Goal: Transaction & Acquisition: Subscribe to service/newsletter

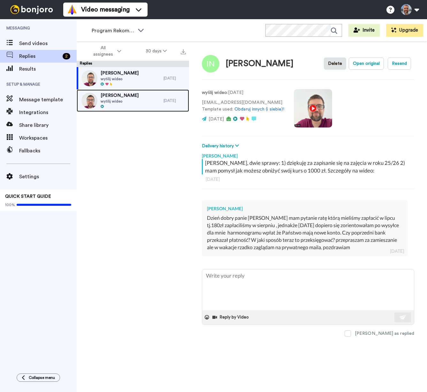
click at [132, 103] on div "Beata Szklar wyślij wideo" at bounding box center [120, 100] width 87 height 22
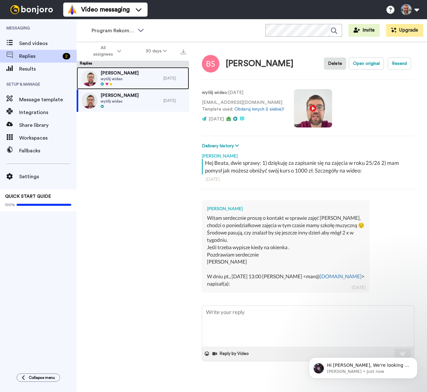
click at [124, 75] on span "Iwona Niedźwiecka" at bounding box center [120, 73] width 38 height 6
type textarea "x"
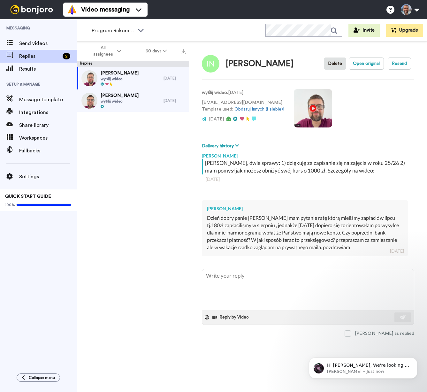
click at [122, 128] on div "Iwona Niedźwiecka wyślij wideo 8 dni temu Beata Szklar wyślij wideo 8 dni temu" at bounding box center [133, 231] width 112 height 328
click at [33, 178] on span "Settings" at bounding box center [47, 177] width 57 height 8
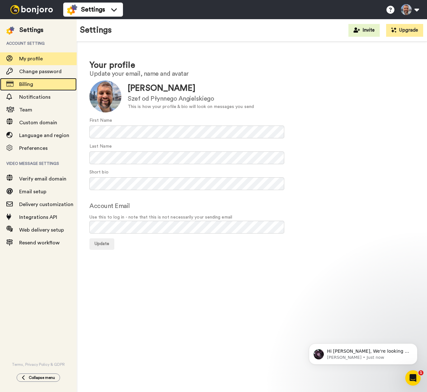
click at [33, 83] on span "Billing" at bounding box center [26, 84] width 14 height 5
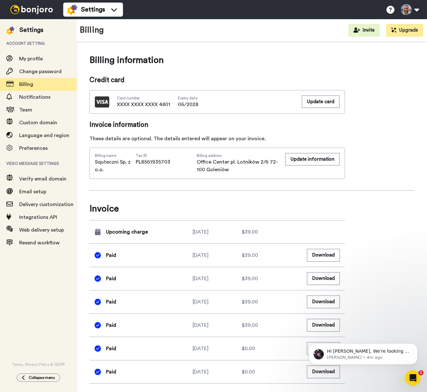
scroll to position [133, 0]
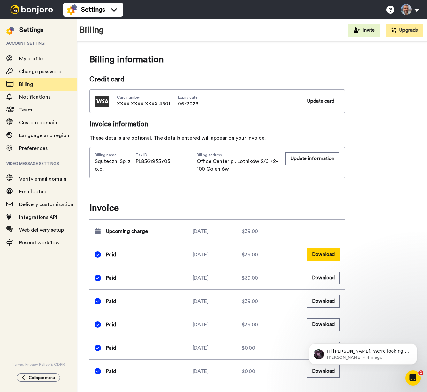
drag, startPoint x: 283, startPoint y: 253, endPoint x: 309, endPoint y: 255, distance: 26.2
click at [283, 253] on div "$39.00" at bounding box center [266, 255] width 49 height 8
click at [319, 255] on button "Download" at bounding box center [323, 254] width 33 height 12
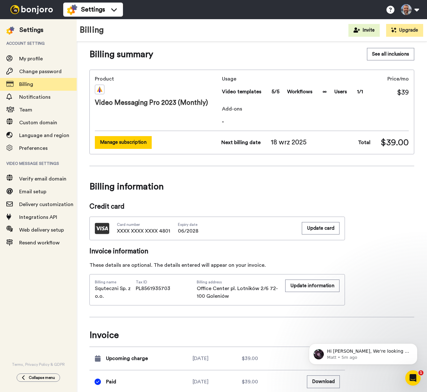
scroll to position [0, 0]
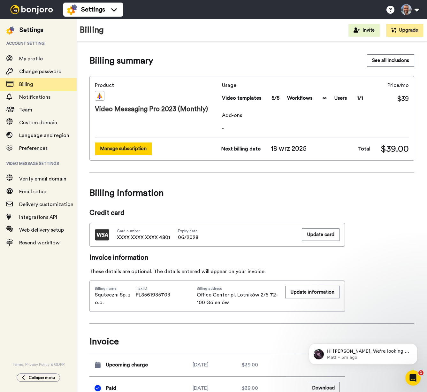
click at [134, 150] on button "Manage subscription" at bounding box center [123, 148] width 57 height 12
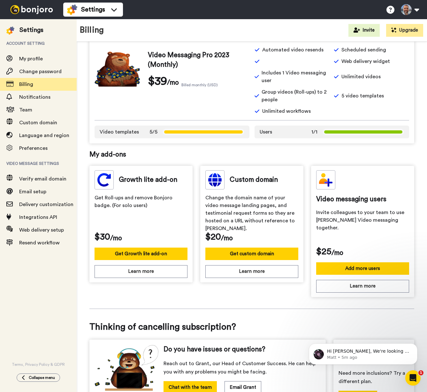
scroll to position [128, 0]
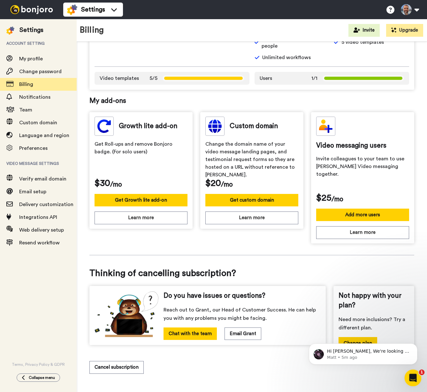
click at [412, 379] on icon "Open Intercom Messenger" at bounding box center [412, 377] width 11 height 11
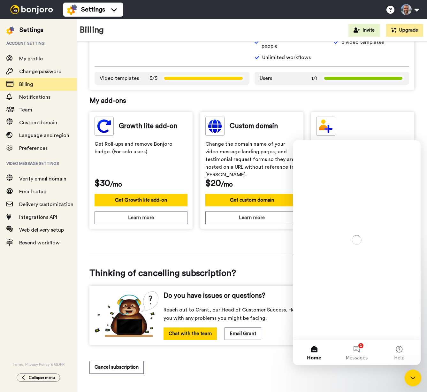
scroll to position [0, 0]
click at [412, 379] on icon "Close Intercom Messenger" at bounding box center [412, 377] width 8 height 8
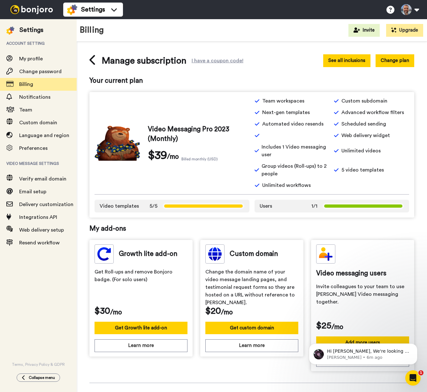
click at [353, 60] on button "See all inclusions" at bounding box center [346, 60] width 47 height 12
click at [90, 8] on span "Settings" at bounding box center [93, 9] width 24 height 9
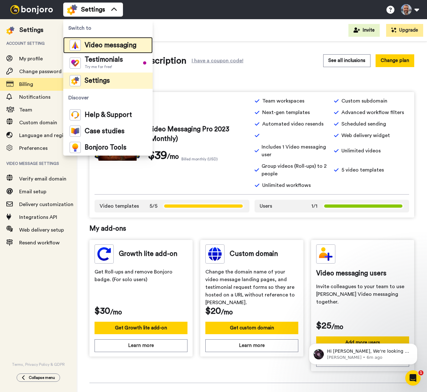
click at [95, 48] on span "Video messaging" at bounding box center [111, 45] width 52 height 6
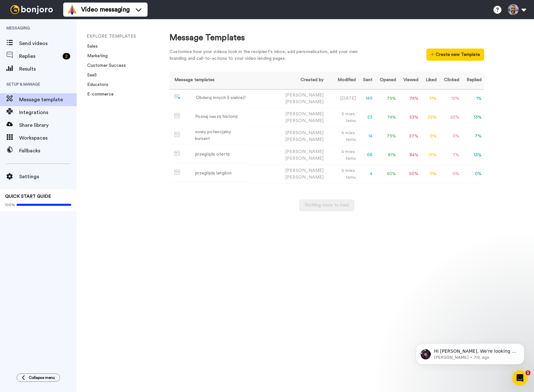
click at [215, 244] on div "Message Templates Customise how your videos look in the recipient's inbox, add …" at bounding box center [345, 205] width 377 height 373
click at [219, 170] on div "przegląda langlion" at bounding box center [213, 173] width 36 height 7
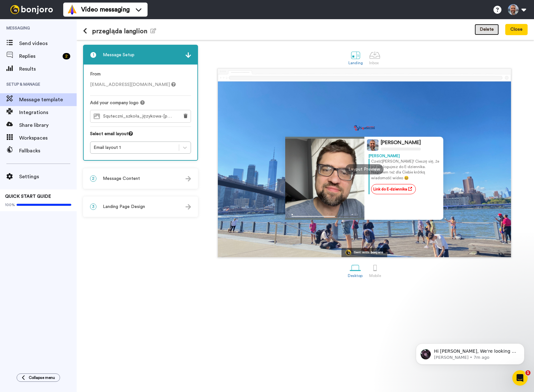
click at [426, 29] on button "Delete" at bounding box center [486, 29] width 24 height 11
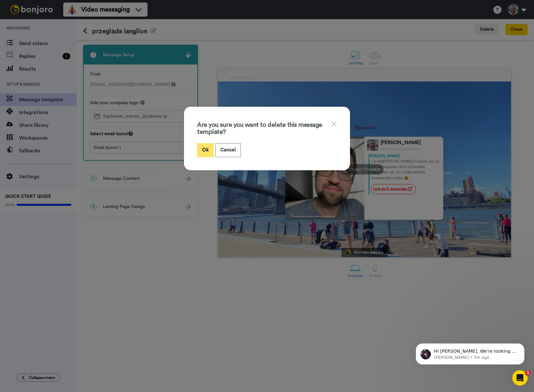
click at [203, 148] on button "Ok" at bounding box center [205, 150] width 17 height 14
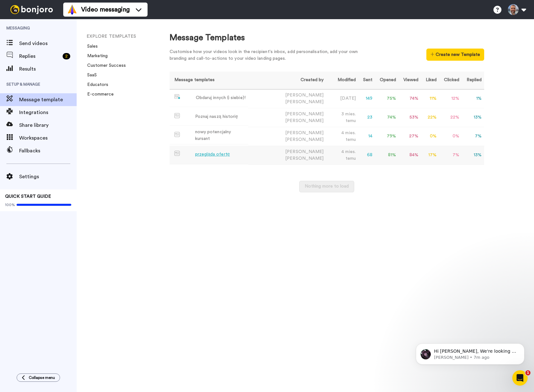
click at [216, 151] on div "przegląda ofertę" at bounding box center [212, 154] width 35 height 7
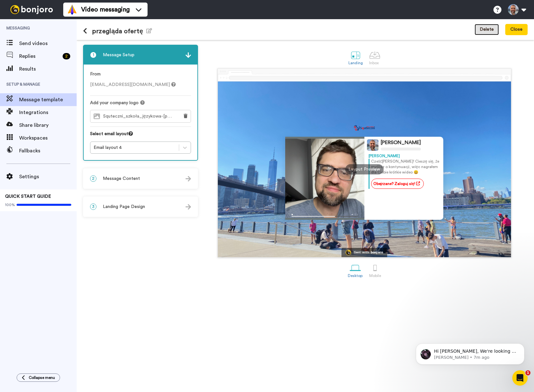
click at [487, 29] on button "Delete" at bounding box center [486, 29] width 24 height 11
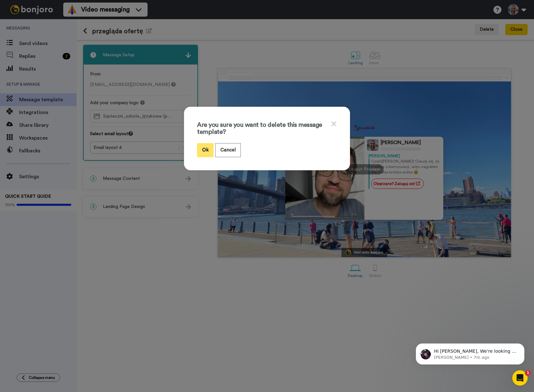
click at [201, 151] on button "Ok" at bounding box center [205, 150] width 17 height 14
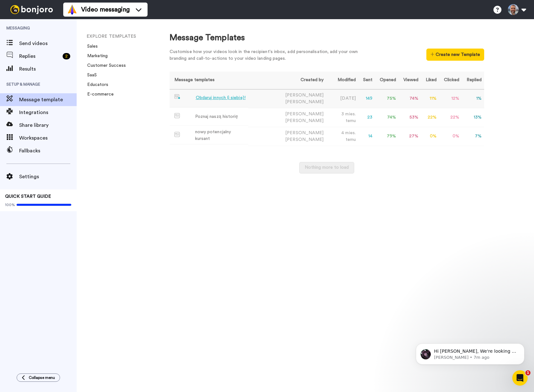
click at [221, 97] on div "Obdaruj innych (i siebie)!" at bounding box center [221, 97] width 50 height 7
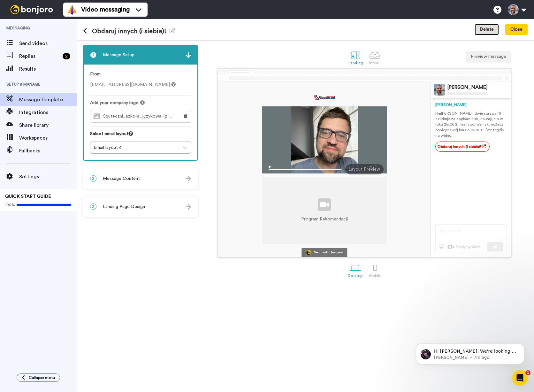
click at [490, 31] on button "Delete" at bounding box center [486, 29] width 24 height 11
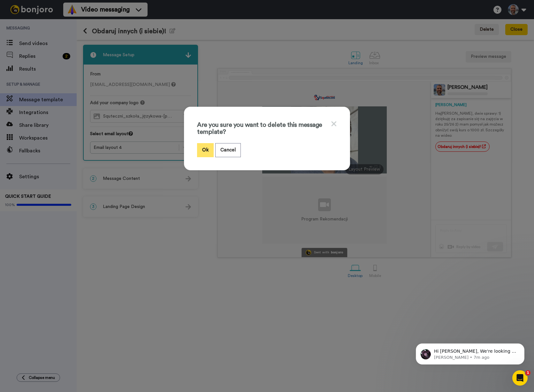
click at [203, 149] on button "Ok" at bounding box center [205, 150] width 17 height 14
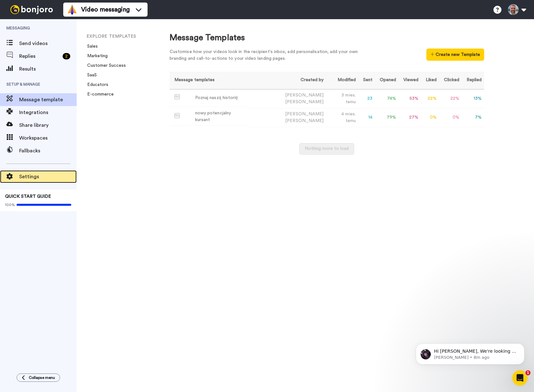
click at [33, 178] on span "Settings" at bounding box center [47, 177] width 57 height 8
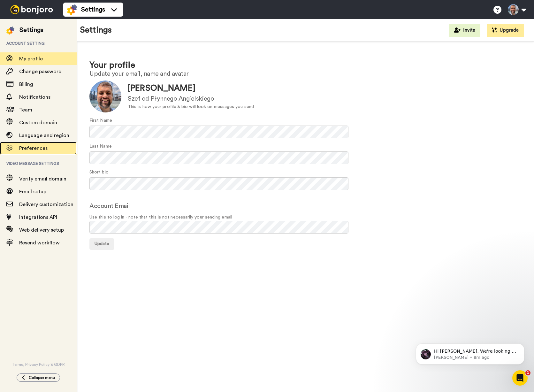
click at [41, 150] on span "Preferences" at bounding box center [33, 148] width 28 height 5
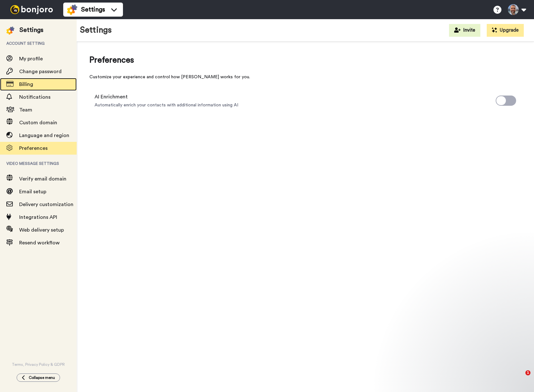
click at [42, 84] on span "Billing" at bounding box center [47, 84] width 57 height 8
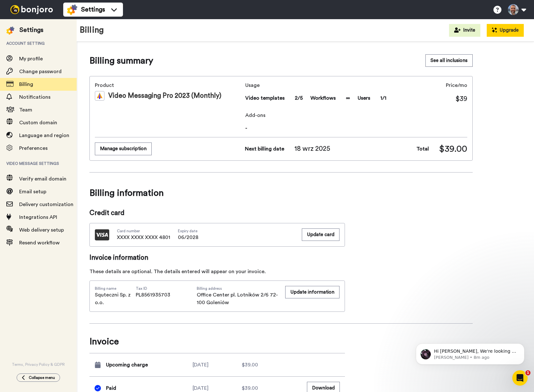
click at [503, 30] on button "Upgrade" at bounding box center [504, 30] width 37 height 13
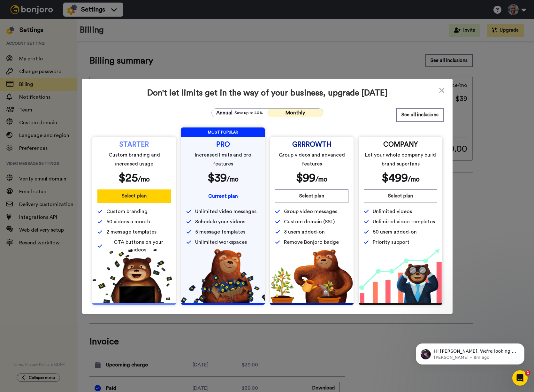
click at [132, 197] on button "Select plan" at bounding box center [133, 195] width 73 height 13
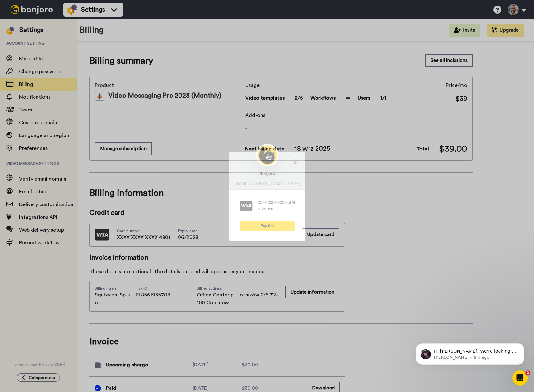
click at [293, 162] on icon at bounding box center [294, 162] width 6 height 6
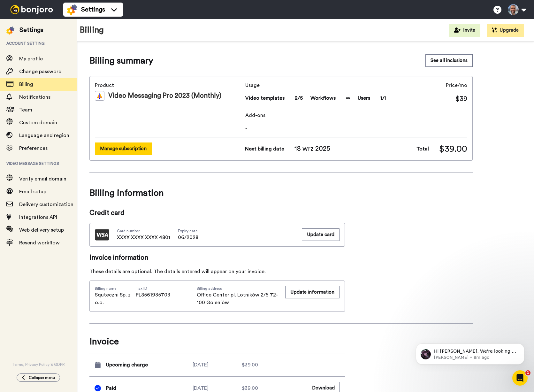
click at [143, 148] on button "Manage subscription" at bounding box center [123, 148] width 57 height 12
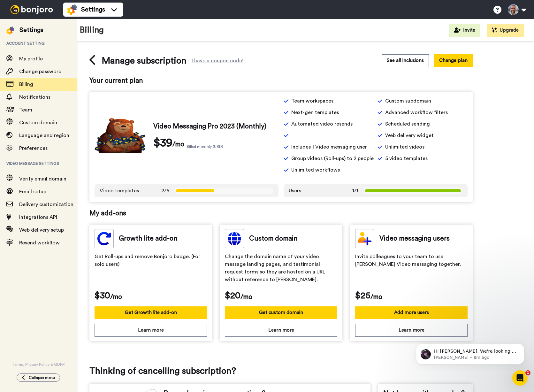
scroll to position [88, 0]
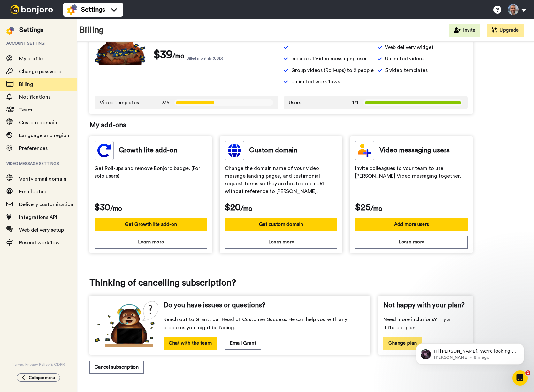
click at [396, 342] on button "Change plan" at bounding box center [402, 343] width 39 height 12
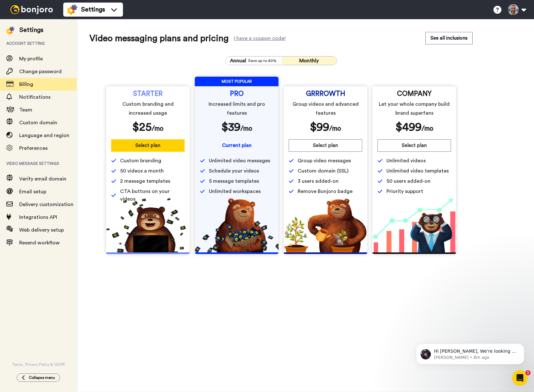
click at [144, 147] on button "Select plan" at bounding box center [147, 145] width 73 height 12
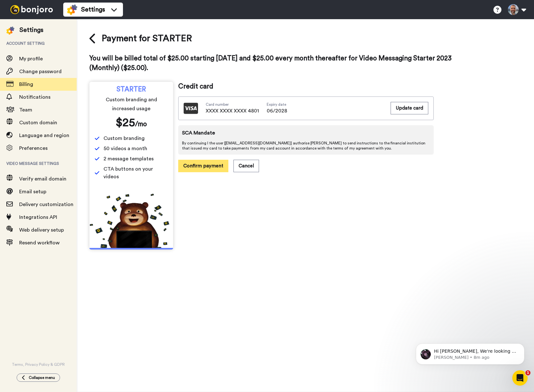
click at [206, 166] on button "Confirm payment" at bounding box center [203, 166] width 50 height 12
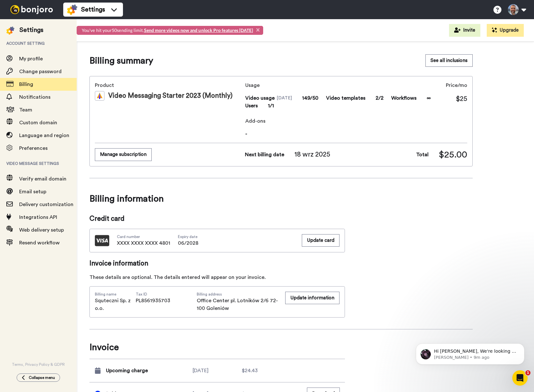
click at [258, 30] on span "×" at bounding box center [258, 29] width 4 height 7
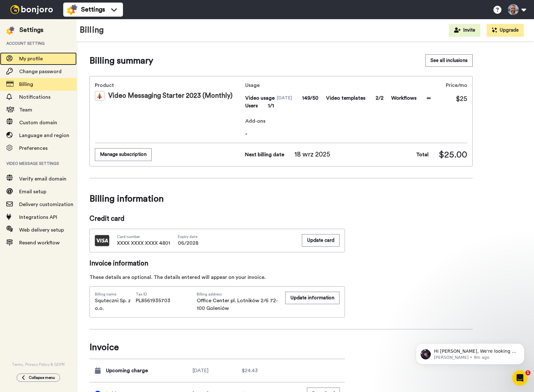
click at [33, 56] on span "My profile" at bounding box center [31, 58] width 24 height 5
